Goal: Find contact information

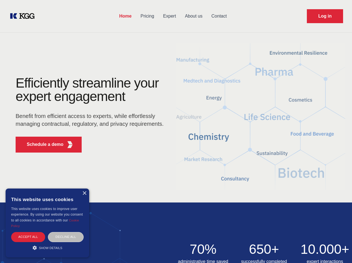
click at [176, 131] on div "Efficiently streamline your expert engagement Benefit from efficient access to …" at bounding box center [91, 116] width 169 height 80
click at [42, 144] on p "Schedule a demo" at bounding box center [45, 144] width 37 height 7
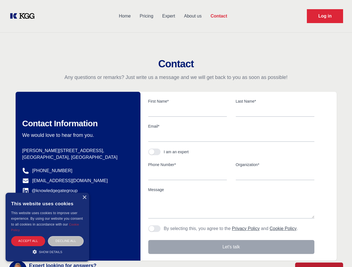
click at [84, 193] on div "× This website uses cookies This website uses cookies to improve user experienc…" at bounding box center [48, 227] width 84 height 69
click at [28, 236] on div "Accept all" at bounding box center [28, 241] width 34 height 10
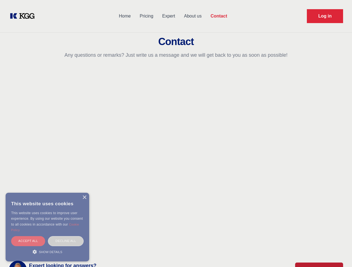
click at [66, 236] on body "Home Pricing Expert About us Contact Log in Contact Any questions or remarks? J…" at bounding box center [176, 244] width 352 height 489
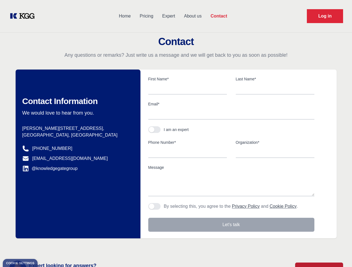
click at [47, 247] on main "Contact Any questions or remarks? Just write us a message and we will get back …" at bounding box center [176, 145] width 352 height 290
